Goal: Task Accomplishment & Management: Use online tool/utility

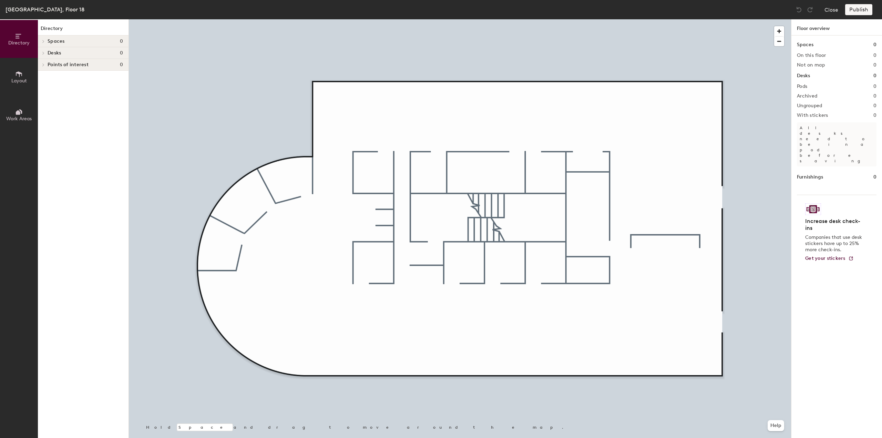
click at [53, 53] on span "Desks" at bounding box center [54, 53] width 13 height 6
click at [15, 74] on icon at bounding box center [19, 74] width 8 height 8
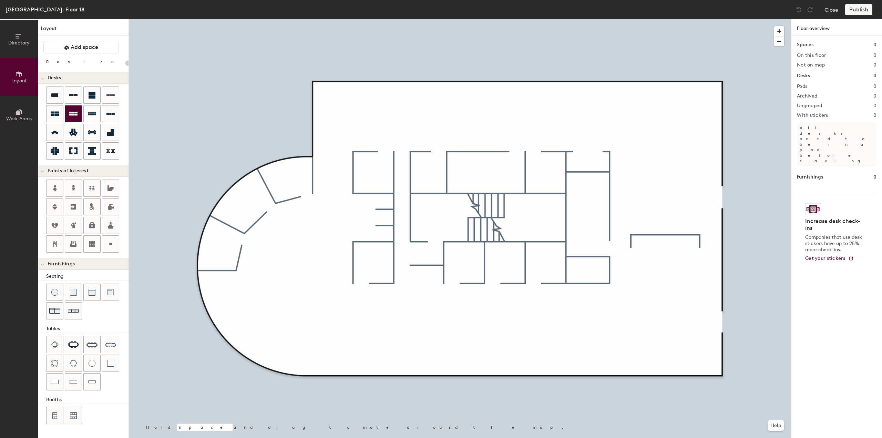
click at [74, 112] on icon at bounding box center [73, 114] width 8 height 4
type input "20"
click at [93, 117] on div at bounding box center [92, 113] width 17 height 17
click at [21, 115] on icon at bounding box center [19, 112] width 8 height 8
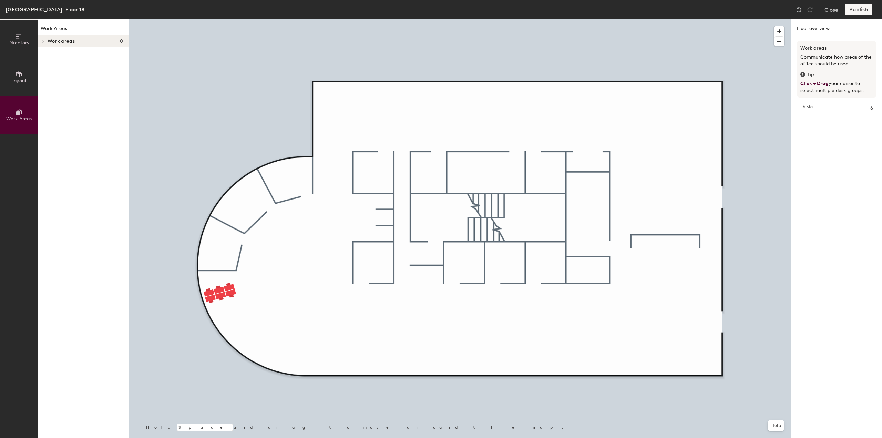
click at [14, 79] on span "Layout" at bounding box center [18, 81] width 15 height 6
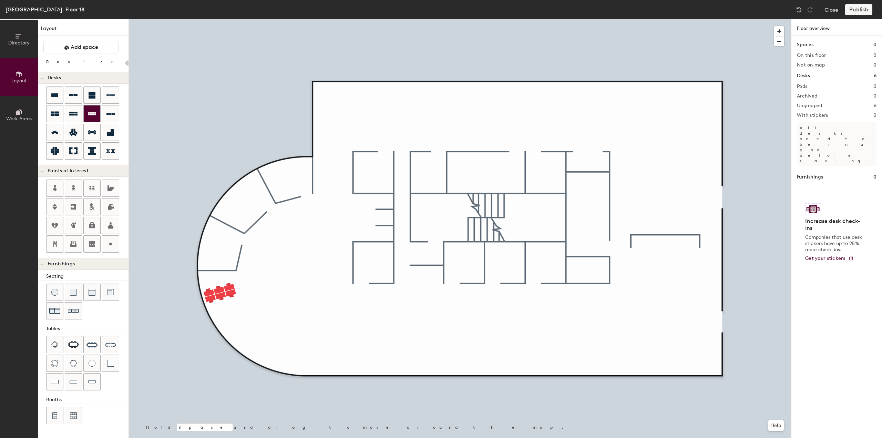
click at [86, 115] on div at bounding box center [92, 113] width 17 height 17
click at [204, 19] on div at bounding box center [460, 19] width 662 height 0
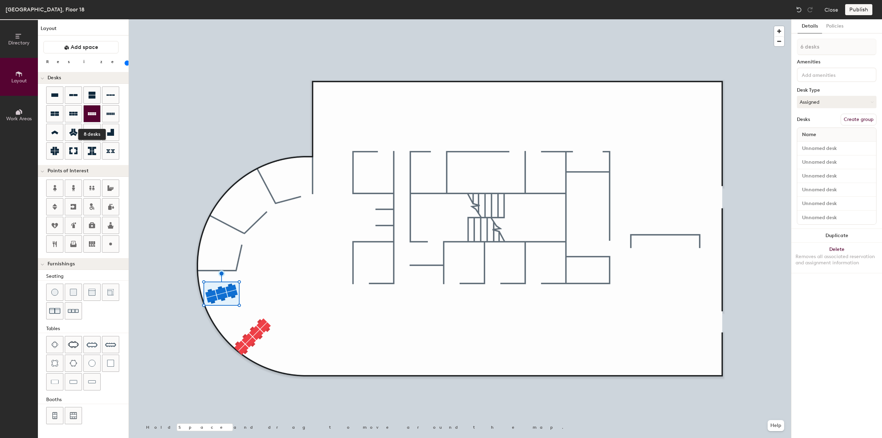
click at [94, 118] on div at bounding box center [92, 113] width 17 height 17
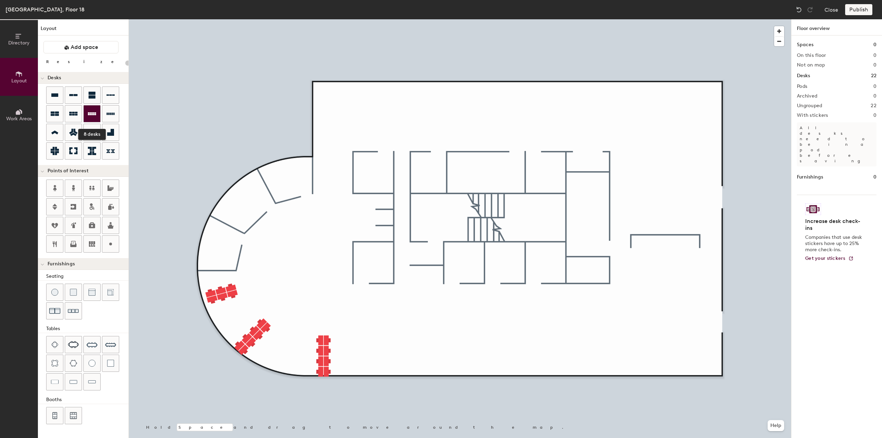
click at [94, 111] on icon at bounding box center [92, 114] width 8 height 8
type input "100"
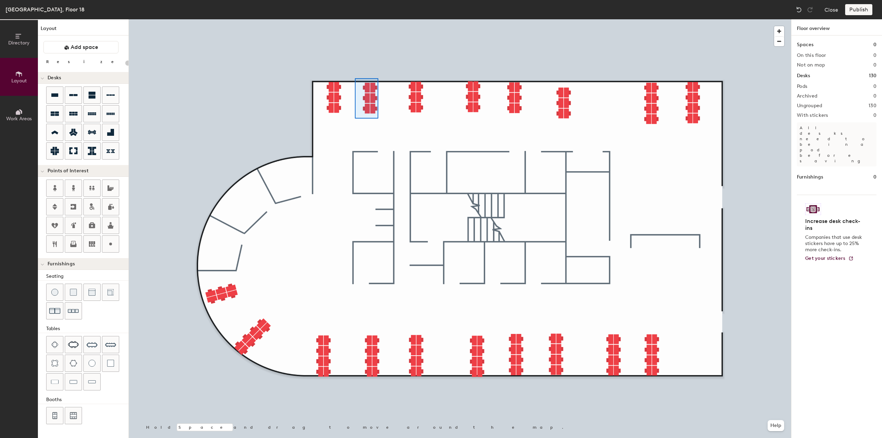
type input "100"
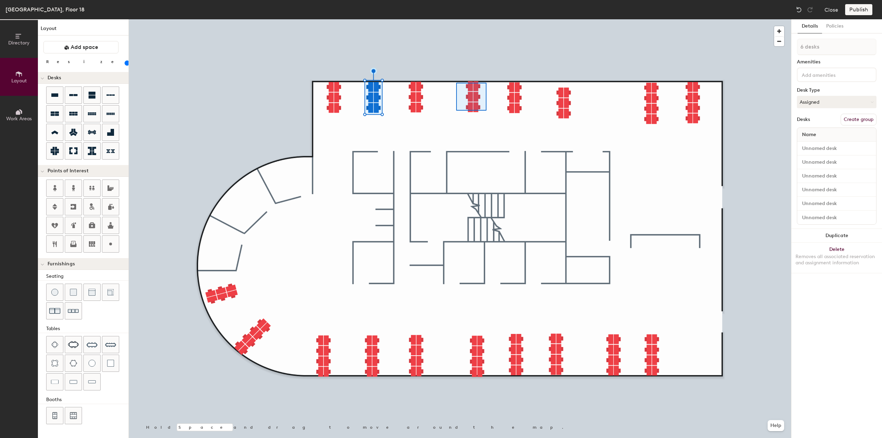
click at [456, 19] on div at bounding box center [460, 19] width 662 height 0
type input "1 desk"
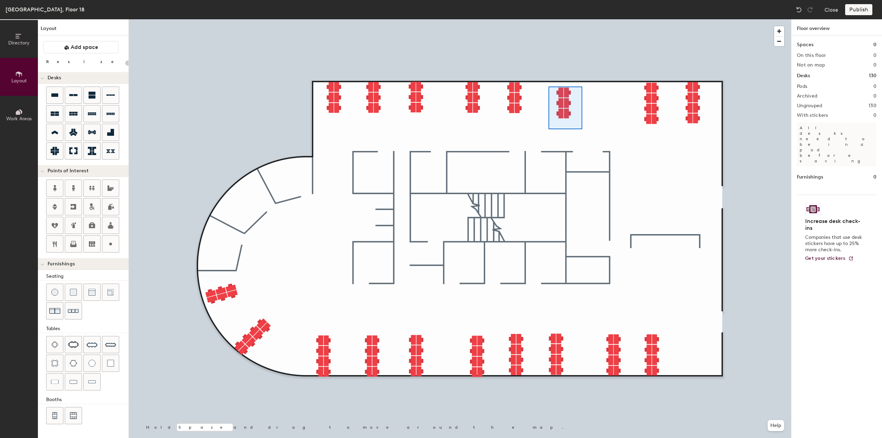
click at [548, 19] on div at bounding box center [460, 19] width 662 height 0
type input "100"
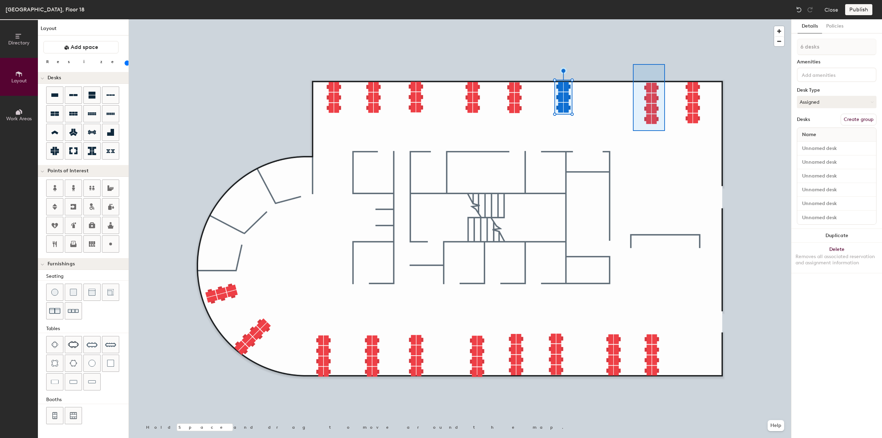
type input "8 desks"
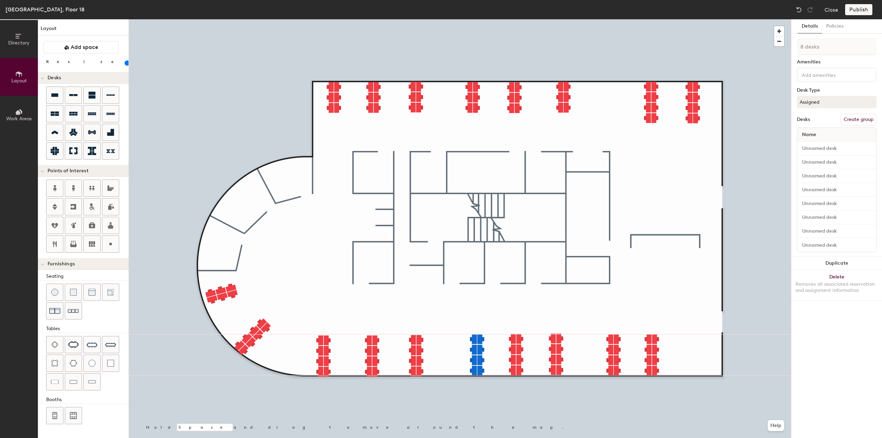
type input "20"
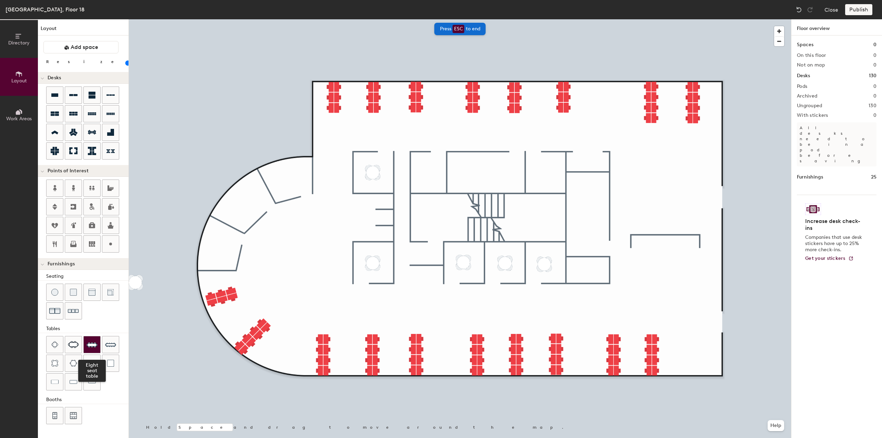
click at [92, 347] on img at bounding box center [91, 344] width 11 height 11
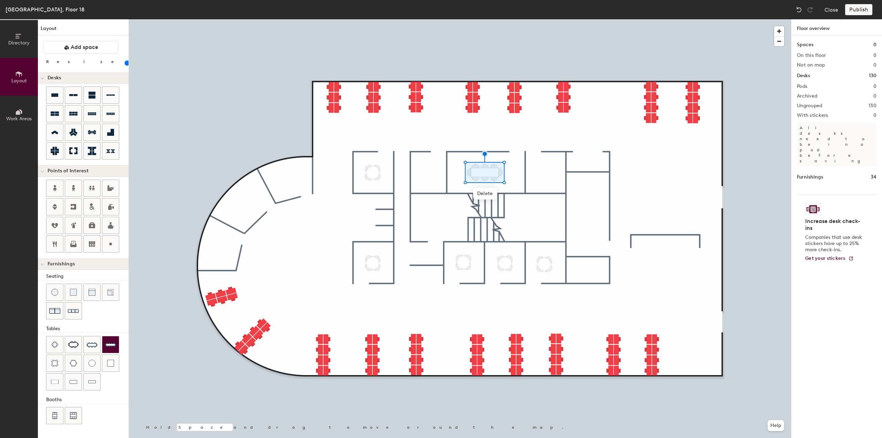
click at [108, 346] on img at bounding box center [110, 344] width 11 height 11
type input "80"
click at [59, 308] on img at bounding box center [54, 310] width 11 height 11
click at [56, 311] on img at bounding box center [54, 310] width 11 height 11
type input "80"
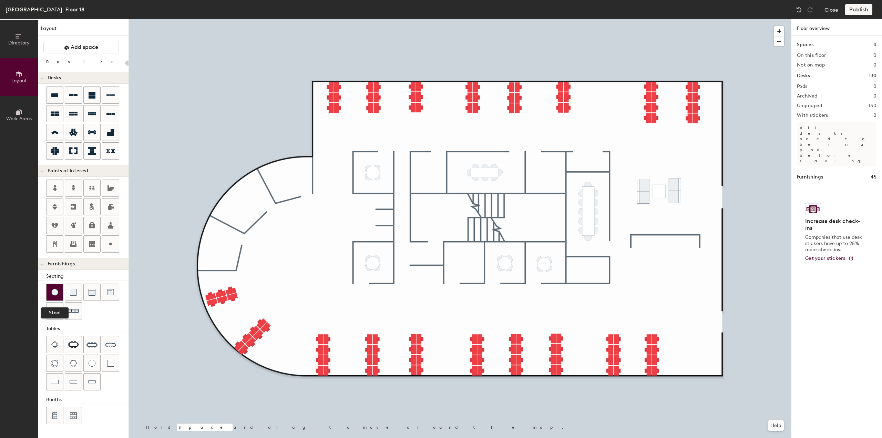
click at [56, 289] on img at bounding box center [54, 292] width 7 height 7
click at [60, 286] on div at bounding box center [54, 292] width 17 height 17
type input "80"
click at [52, 378] on img at bounding box center [55, 381] width 8 height 7
click at [56, 291] on img at bounding box center [54, 292] width 7 height 7
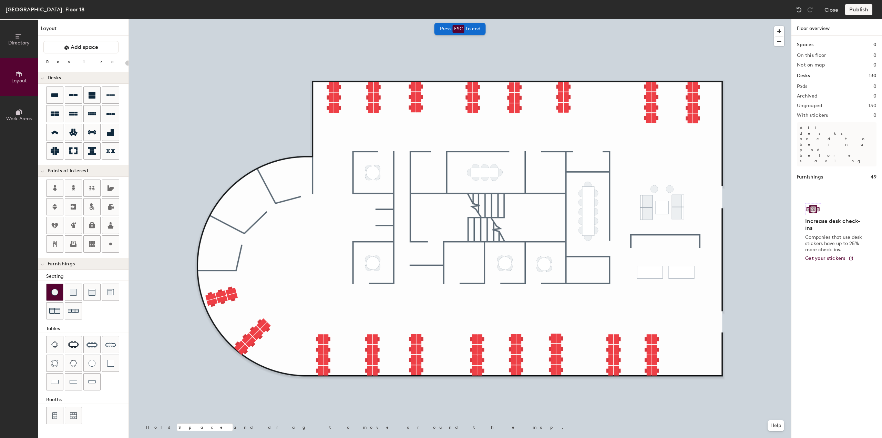
click at [56, 292] on img at bounding box center [54, 292] width 7 height 7
type input "80"
click at [746, 19] on div at bounding box center [460, 19] width 662 height 0
type input "20"
type input "60"
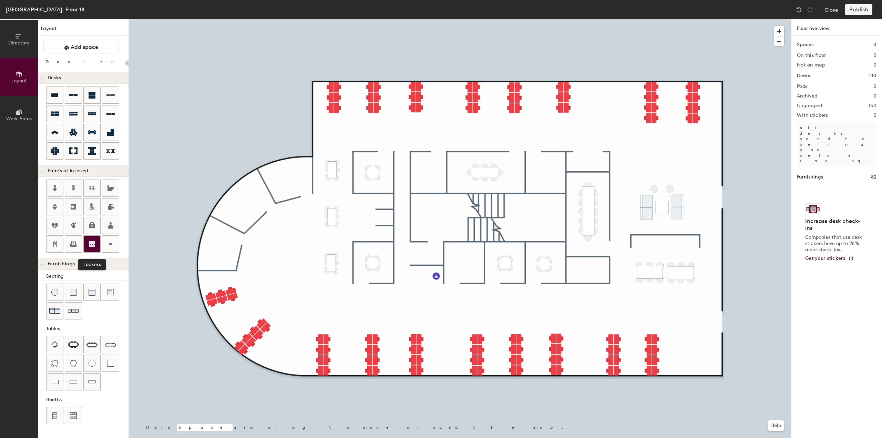
click at [90, 242] on icon at bounding box center [92, 244] width 6 height 6
click at [94, 374] on div at bounding box center [92, 381] width 17 height 17
click at [92, 240] on icon at bounding box center [92, 244] width 8 height 8
click at [454, 373] on span "Done" at bounding box center [458, 373] width 20 height 12
type input "60"
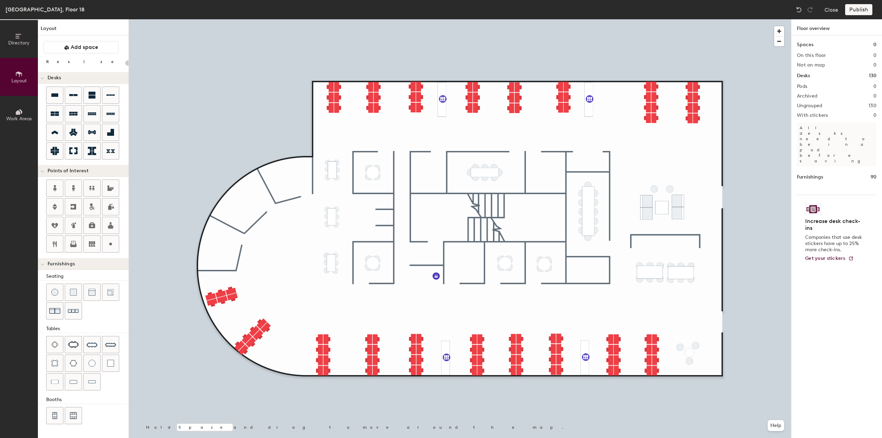
click at [690, 19] on div at bounding box center [460, 19] width 662 height 0
click at [726, 19] on div at bounding box center [460, 19] width 662 height 0
click at [724, 19] on div at bounding box center [460, 19] width 662 height 0
click at [724, 368] on div at bounding box center [724, 368] width 1 height 1
click at [724, 19] on div at bounding box center [460, 19] width 662 height 0
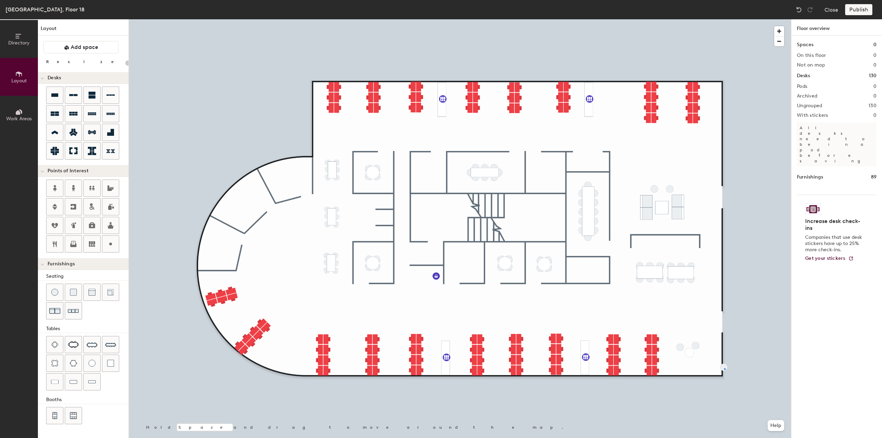
click at [724, 368] on div at bounding box center [724, 368] width 1 height 1
type input "20"
click at [718, 19] on div at bounding box center [460, 19] width 662 height 0
click at [714, 19] on div at bounding box center [460, 19] width 662 height 0
drag, startPoint x: 716, startPoint y: 361, endPoint x: 723, endPoint y: 368, distance: 9.8
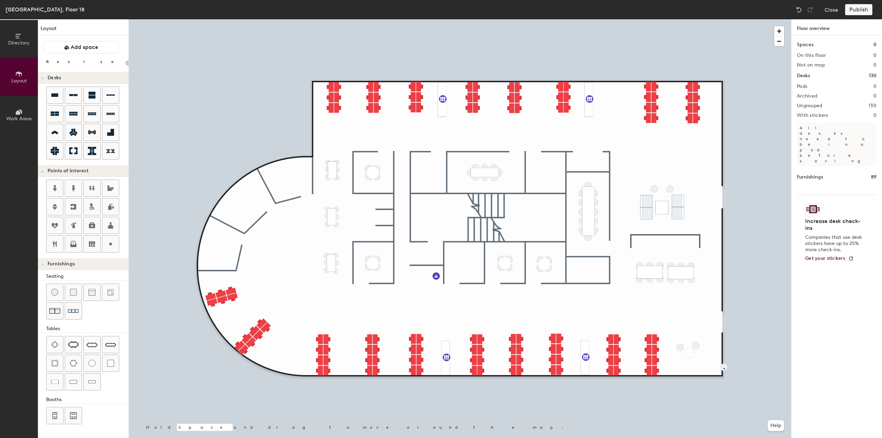
click at [723, 368] on div at bounding box center [723, 368] width 1 height 1
click at [724, 368] on div at bounding box center [723, 368] width 1 height 1
